Goal: Entertainment & Leisure: Consume media (video, audio)

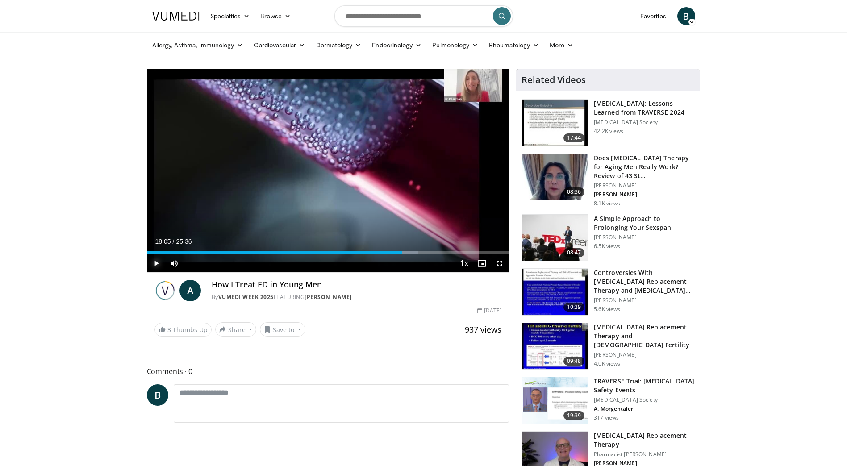
click at [152, 264] on span "Video Player" at bounding box center [156, 264] width 18 height 18
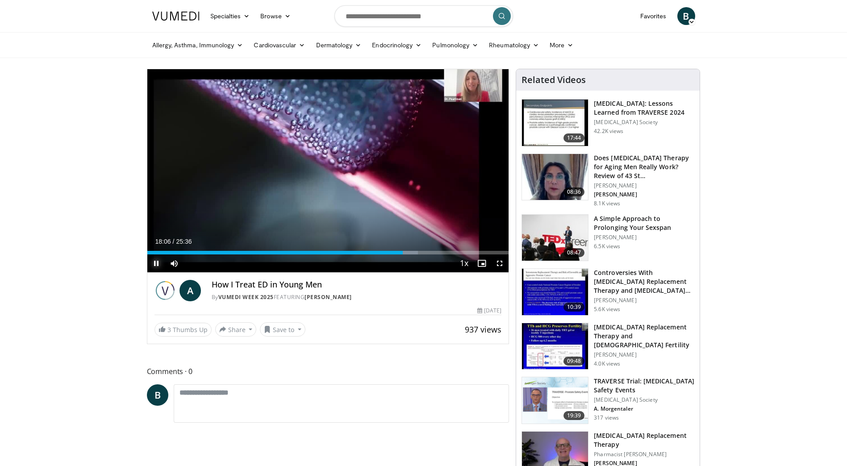
click at [157, 261] on span "Video Player" at bounding box center [156, 264] width 18 height 18
click at [152, 262] on span "Video Player" at bounding box center [156, 264] width 18 height 18
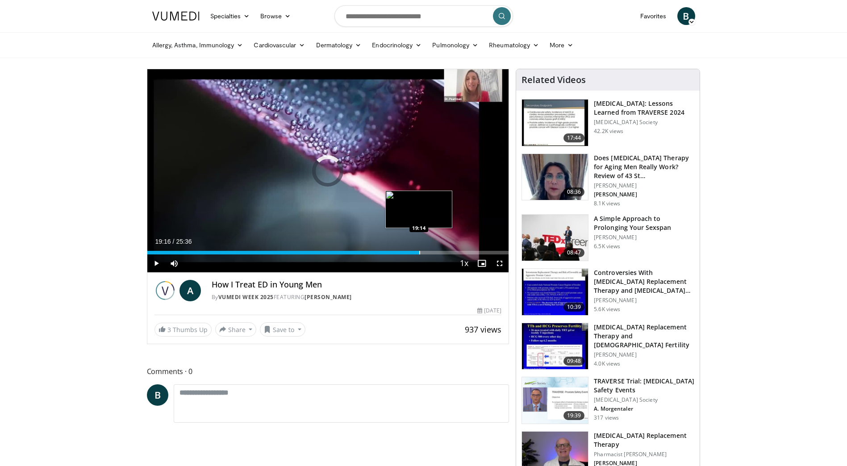
click at [419, 252] on div "Progress Bar" at bounding box center [419, 253] width 1 height 4
click at [421, 252] on div "Progress Bar" at bounding box center [421, 253] width 1 height 4
click at [426, 253] on div "Progress Bar" at bounding box center [426, 253] width 1 height 4
click at [434, 253] on div "Progress Bar" at bounding box center [434, 253] width 1 height 4
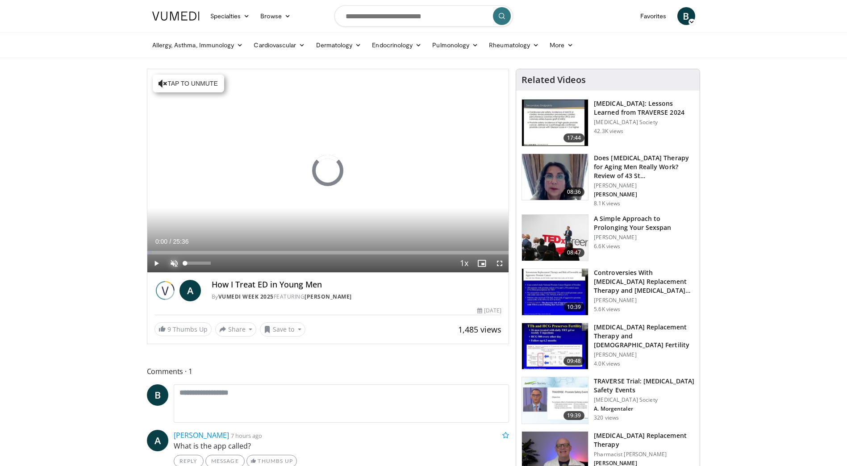
click at [175, 265] on span "Video Player" at bounding box center [174, 264] width 18 height 18
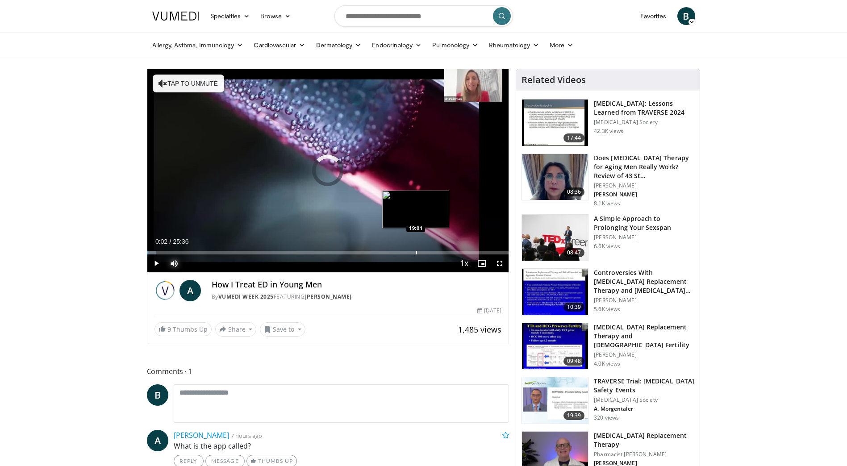
click at [416, 251] on div "Progress Bar" at bounding box center [416, 253] width 1 height 4
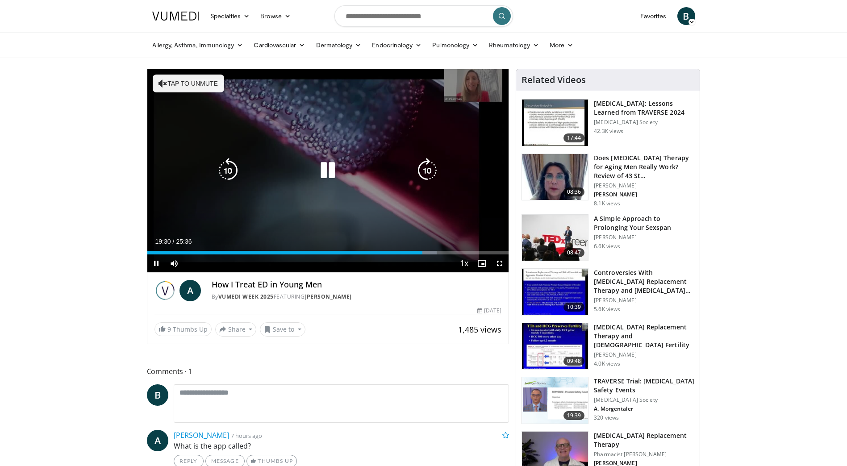
click at [232, 175] on icon "Video Player" at bounding box center [228, 170] width 25 height 25
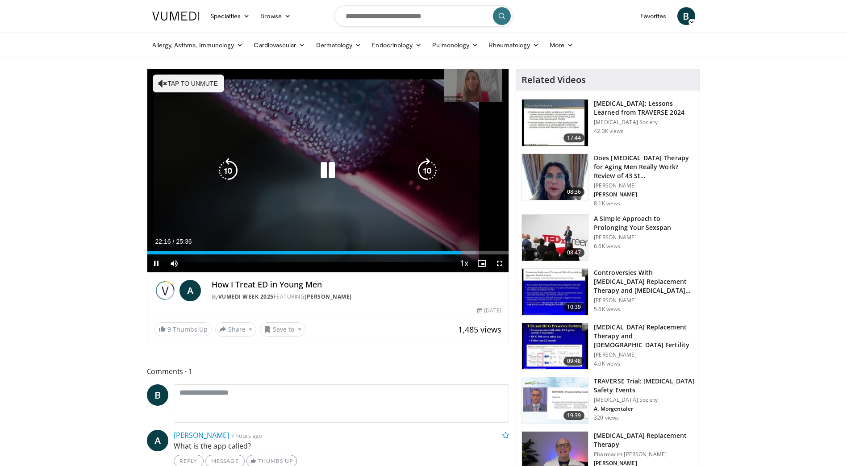
click at [326, 166] on icon "Video Player" at bounding box center [327, 170] width 25 height 25
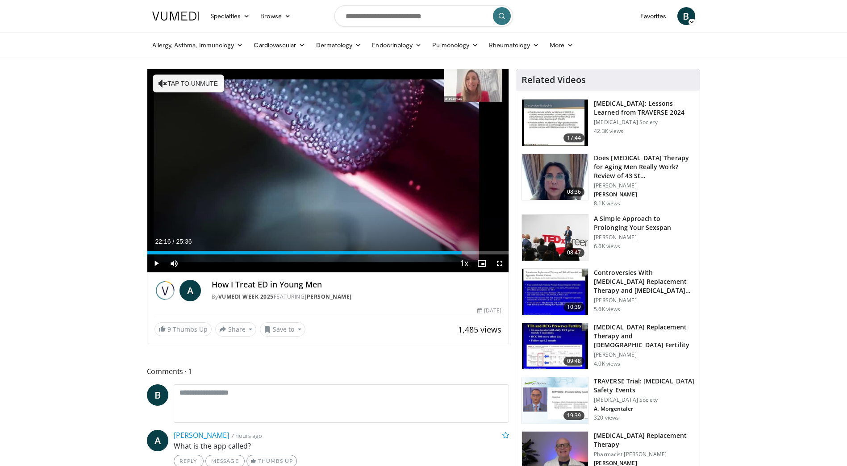
click at [158, 264] on span "Video Player" at bounding box center [156, 264] width 18 height 18
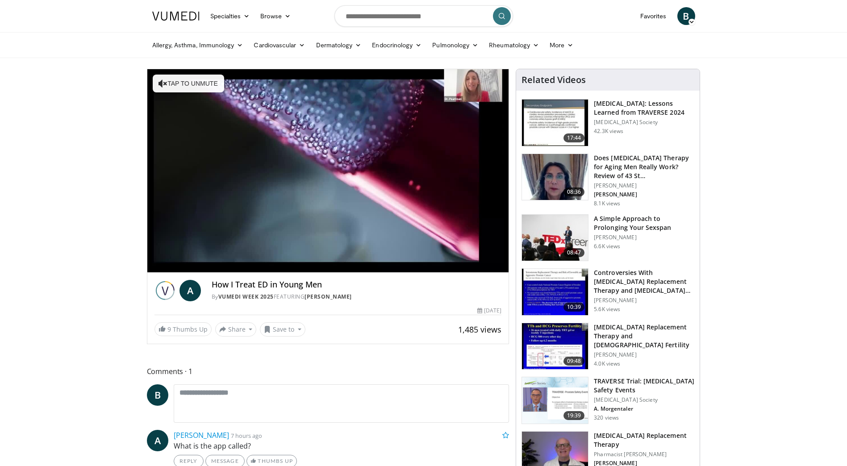
drag, startPoint x: 730, startPoint y: 206, endPoint x: 710, endPoint y: 206, distance: 19.6
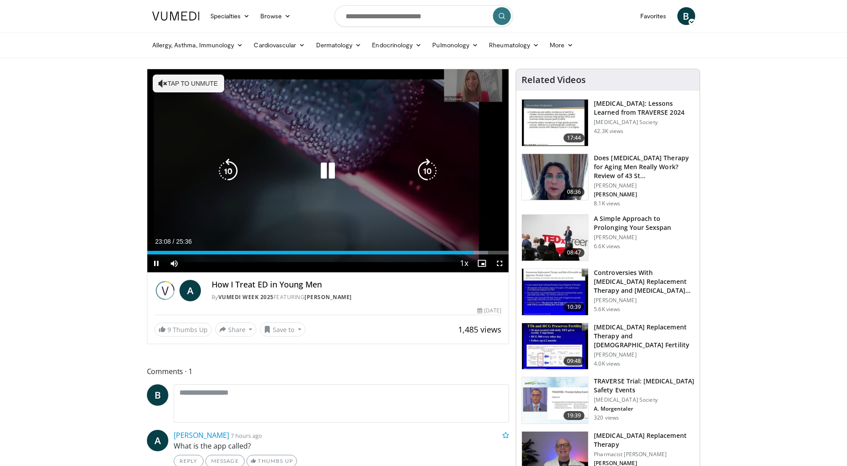
click at [435, 173] on icon "Video Player" at bounding box center [427, 171] width 25 height 25
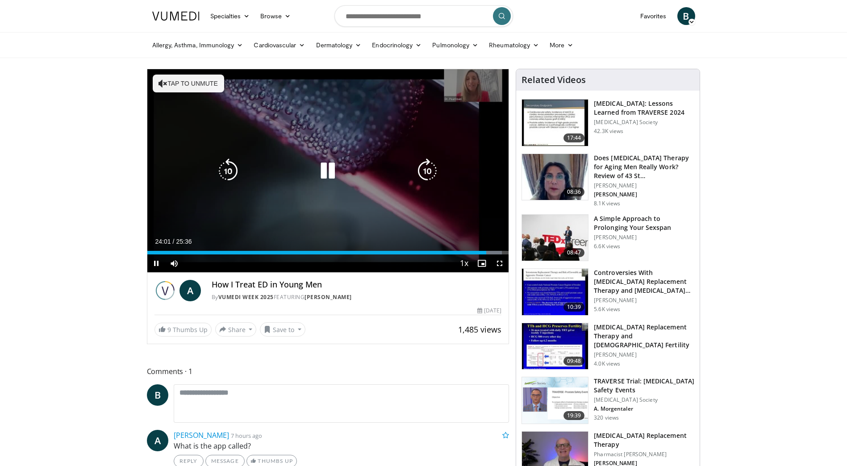
click at [433, 174] on icon "Video Player" at bounding box center [427, 171] width 25 height 25
click at [418, 168] on icon "Video Player" at bounding box center [427, 171] width 25 height 25
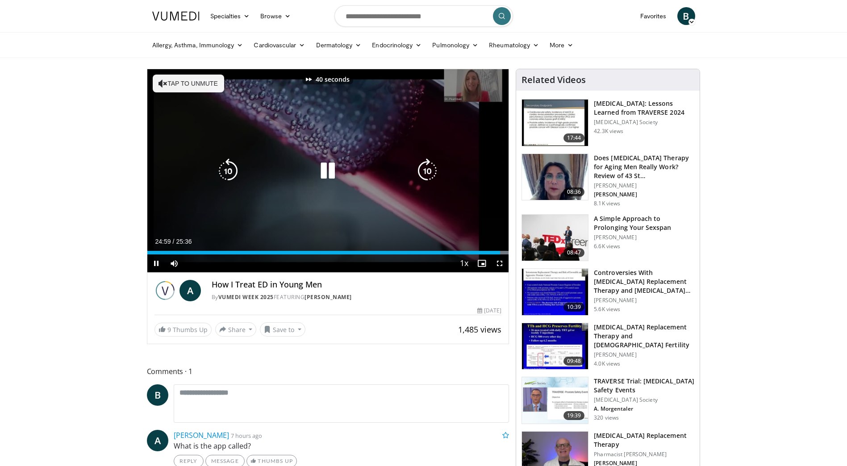
click at [418, 168] on icon "Video Player" at bounding box center [427, 171] width 25 height 25
